Goal: Check status: Check status

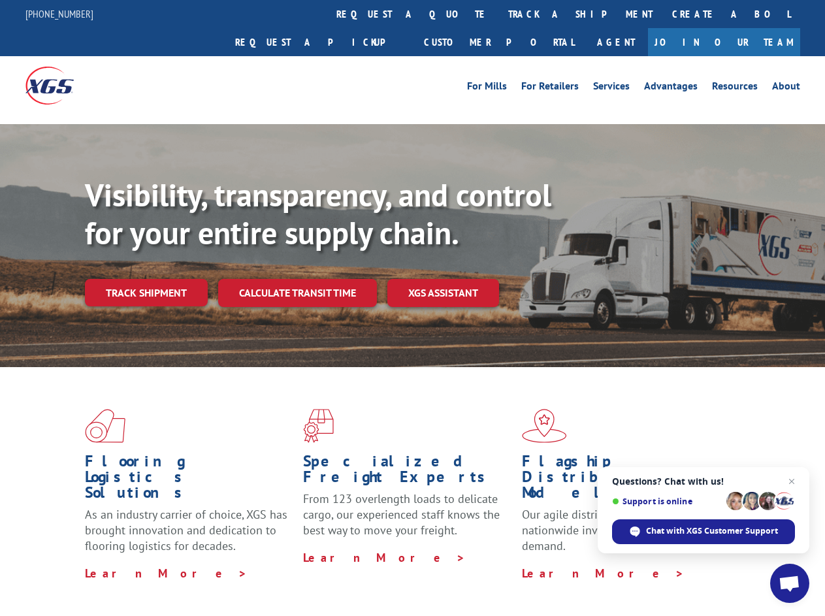
click at [412, 308] on div "Visibility, transparency, and control for your entire supply chain. Track shipm…" at bounding box center [455, 267] width 740 height 182
click at [498, 14] on link "track a shipment" at bounding box center [580, 14] width 164 height 28
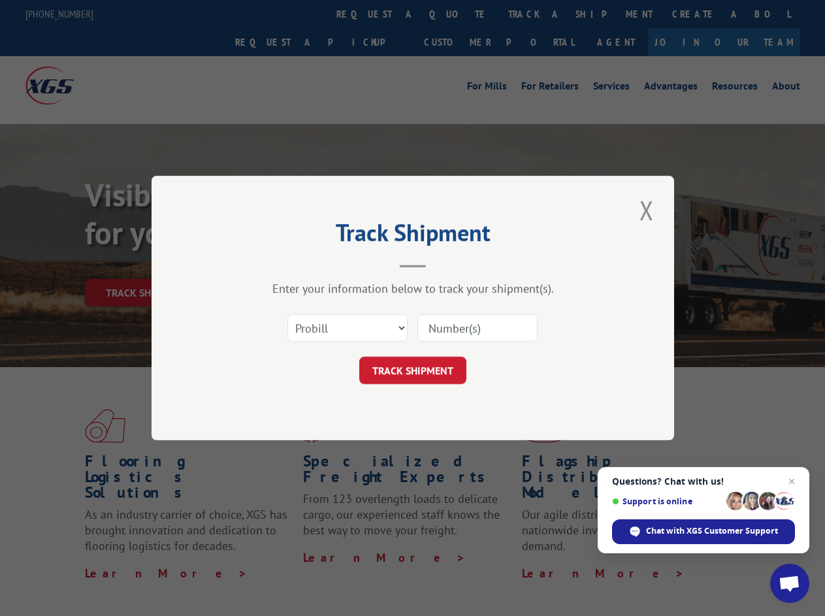
click at [456, 14] on div "Track Shipment Enter your information below to track your shipment(s). Select c…" at bounding box center [412, 308] width 825 height 616
click at [537, 14] on div "Track Shipment Enter your information below to track your shipment(s). Select c…" at bounding box center [412, 308] width 825 height 616
click at [146, 264] on div "Track Shipment Enter your information below to track your shipment(s). Select c…" at bounding box center [412, 308] width 825 height 616
click at [296, 264] on header "Track Shipment" at bounding box center [413, 245] width 392 height 44
click at [443, 264] on header "Track Shipment" at bounding box center [413, 245] width 392 height 44
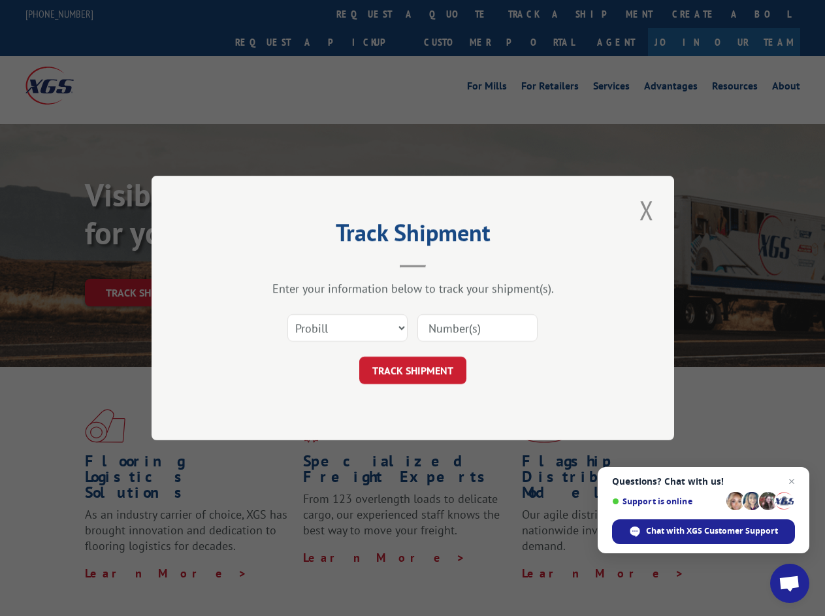
click at [789, 583] on span "Open chat" at bounding box center [789, 584] width 22 height 18
